Goal: Find specific page/section: Find specific page/section

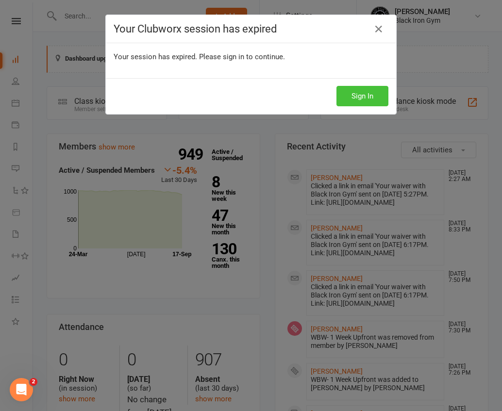
click at [353, 99] on button "Sign In" at bounding box center [363, 96] width 52 height 20
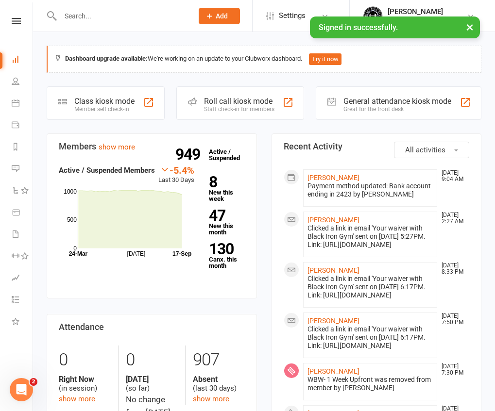
click at [92, 21] on input "text" at bounding box center [121, 16] width 129 height 14
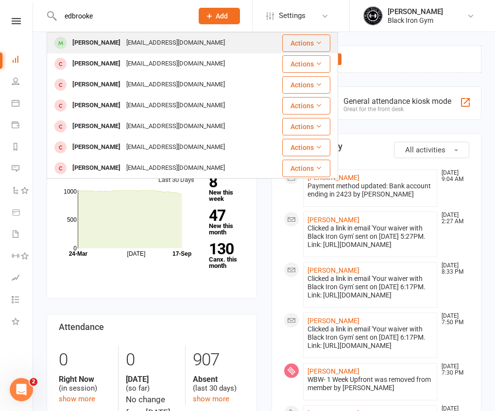
type input "edbrooke"
click at [84, 39] on div "[PERSON_NAME]" at bounding box center [96, 43] width 54 height 14
